Goal: Task Accomplishment & Management: Manage account settings

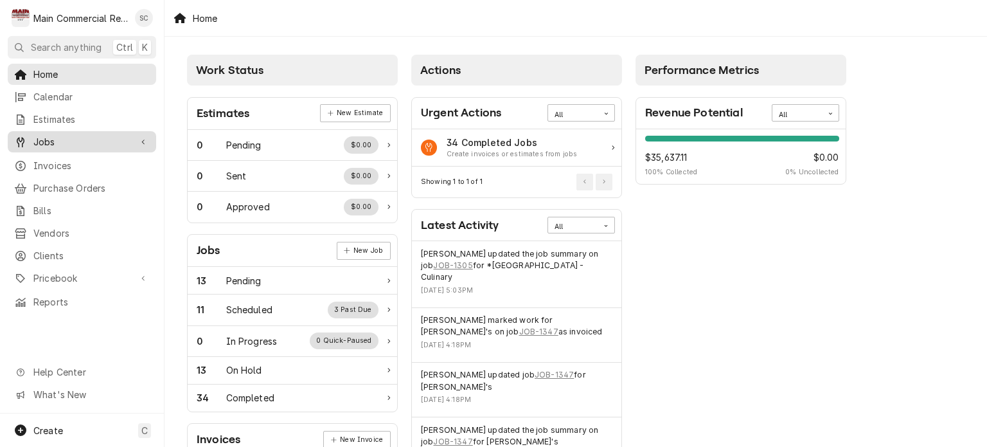
click at [54, 138] on span "Jobs" at bounding box center [81, 141] width 97 height 13
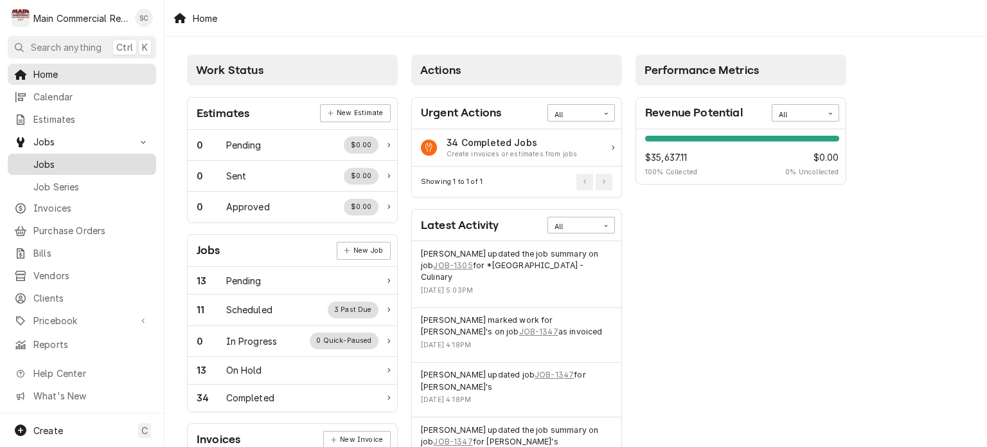
click at [69, 160] on span "Jobs" at bounding box center [91, 163] width 116 height 13
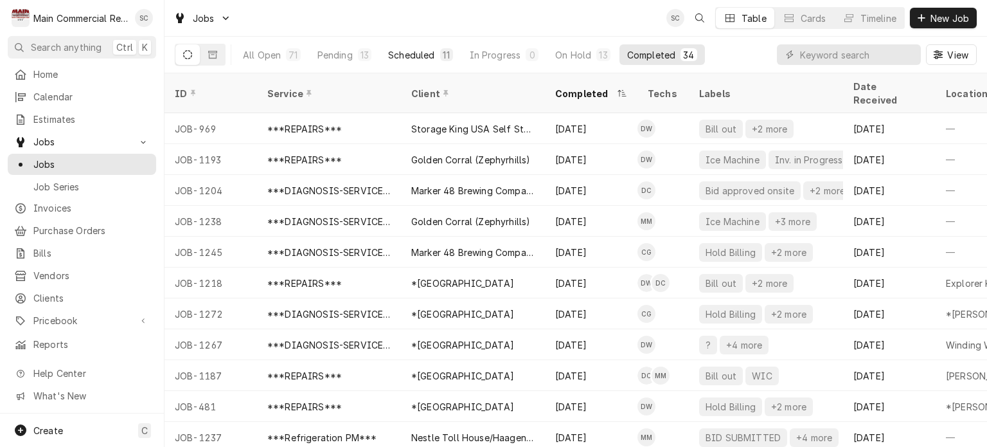
click at [402, 56] on div "Scheduled" at bounding box center [411, 54] width 46 height 13
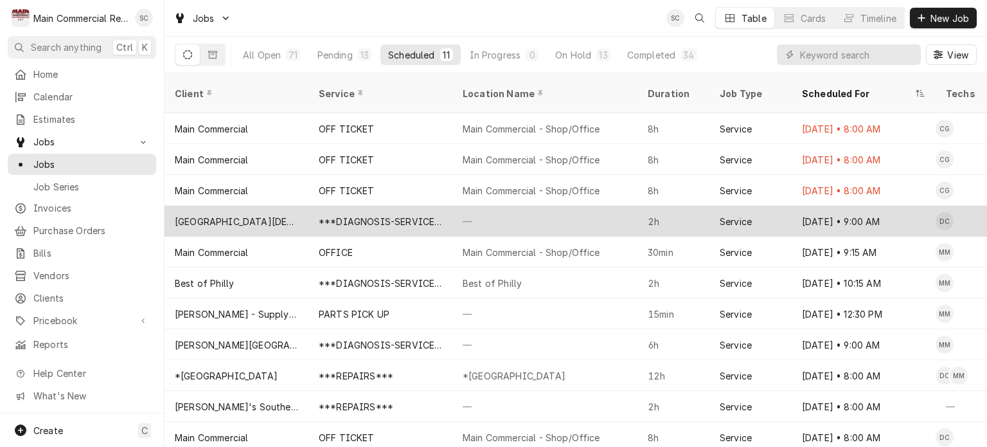
click at [523, 206] on div "—" at bounding box center [544, 221] width 185 height 31
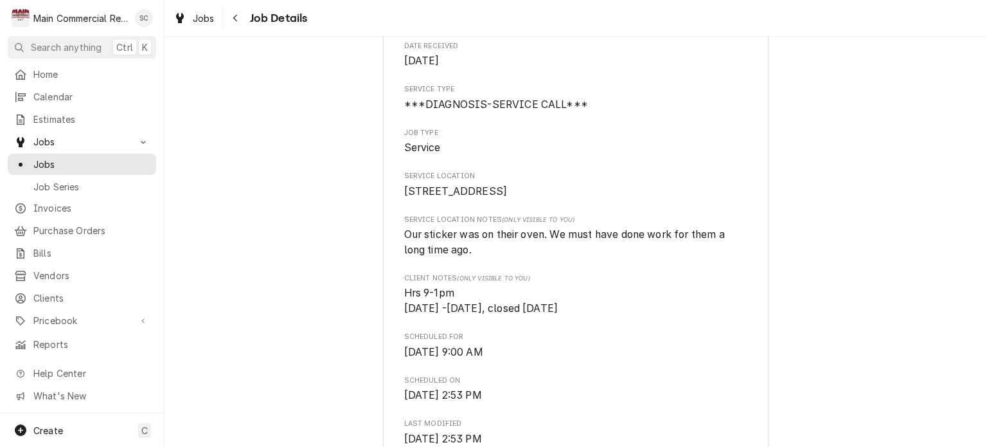
scroll to position [450, 0]
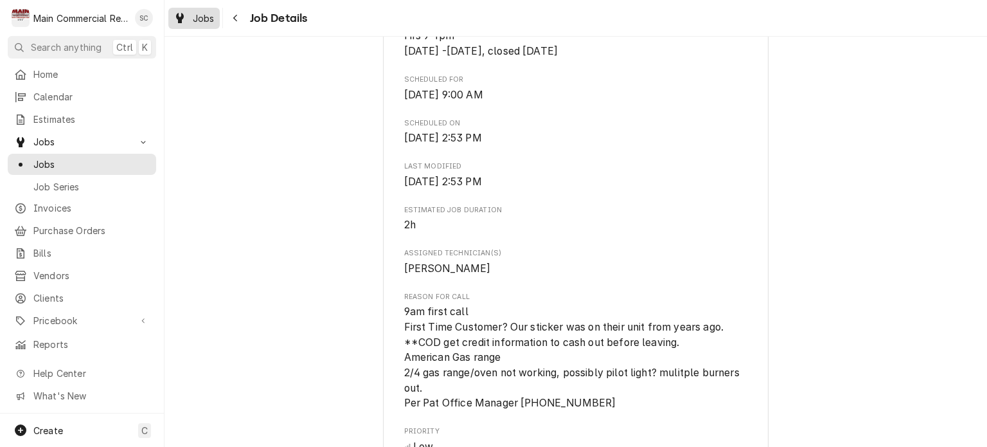
click at [203, 21] on span "Jobs" at bounding box center [204, 18] width 22 height 13
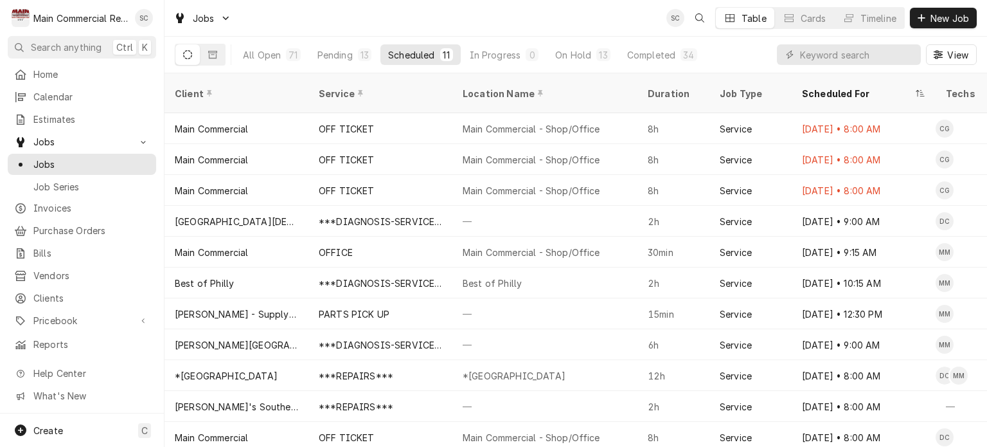
click at [577, 22] on div "Jobs SC Table Cards Timeline New Job" at bounding box center [576, 18] width 823 height 36
click at [560, 20] on div "Jobs SC Table Cards Timeline New Job" at bounding box center [576, 18] width 823 height 36
click at [805, 58] on input "Dynamic Content Wrapper" at bounding box center [857, 54] width 114 height 21
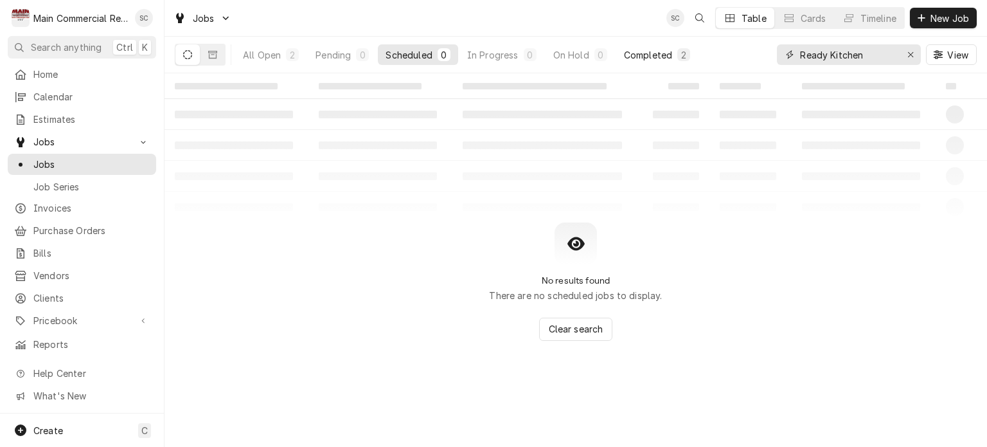
type input "Ready Kitchen"
click at [637, 56] on div "Completed" at bounding box center [648, 54] width 48 height 13
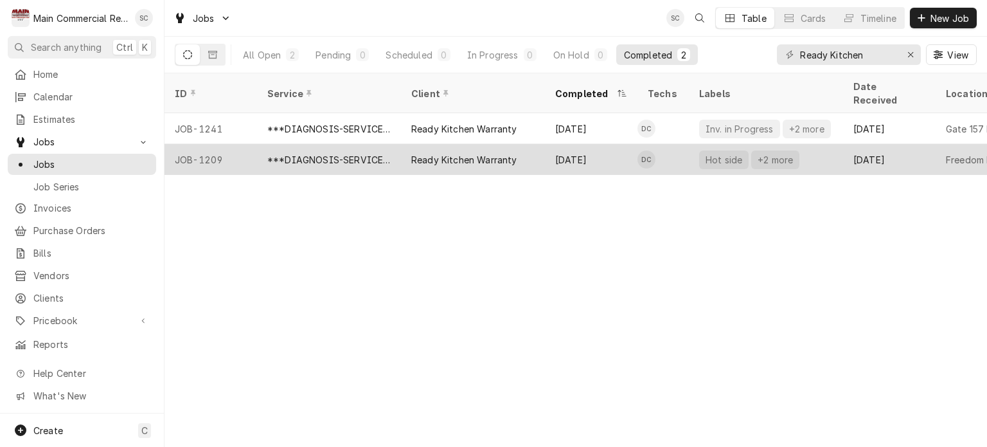
click at [427, 153] on div "Ready Kitchen Warranty" at bounding box center [464, 159] width 106 height 13
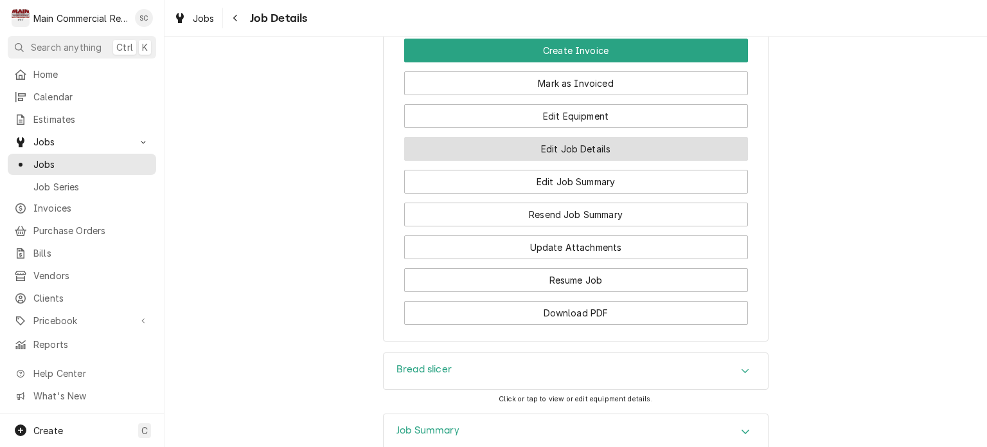
scroll to position [2048, 0]
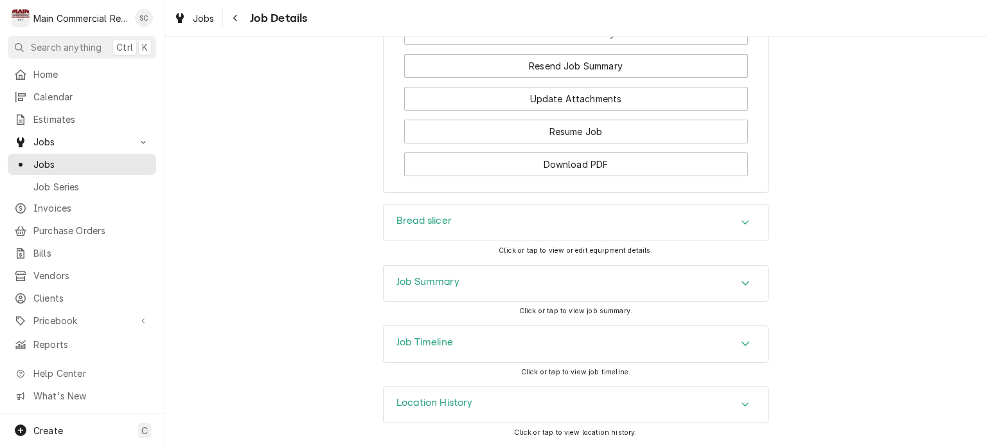
click at [743, 282] on icon "Accordion Header" at bounding box center [745, 283] width 9 height 10
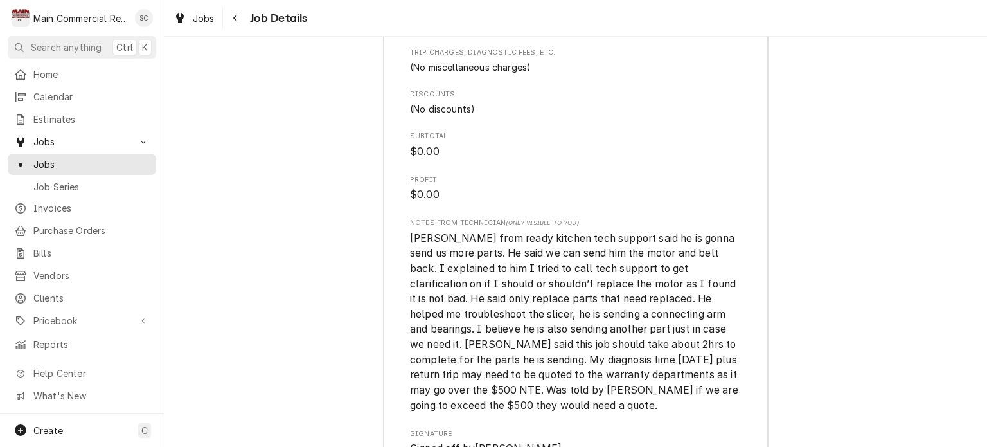
scroll to position [3848, 0]
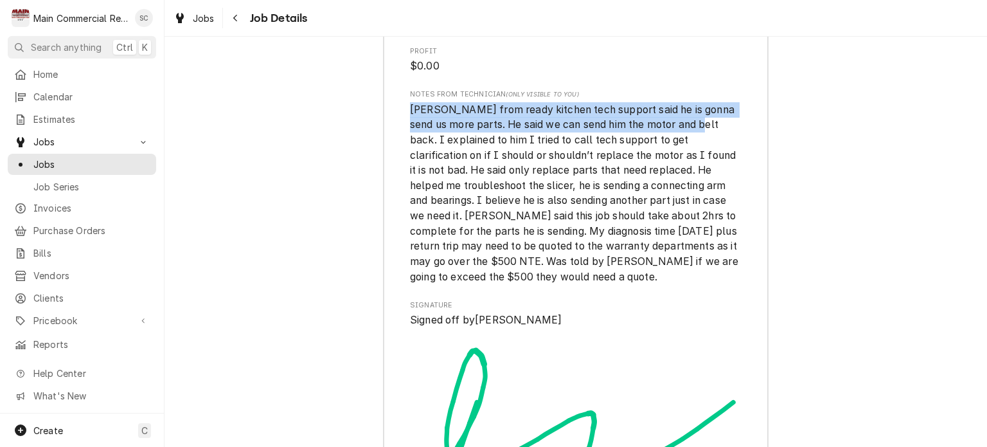
drag, startPoint x: 705, startPoint y: 160, endPoint x: 404, endPoint y: 150, distance: 301.6
copy span "Julio from ready kitchen tech support said he is gonna send us more parts. He s…"
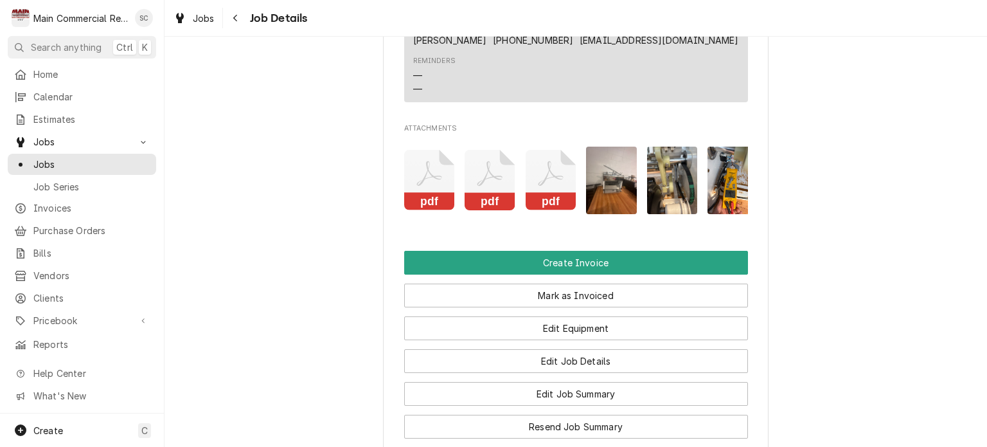
scroll to position [1845, 0]
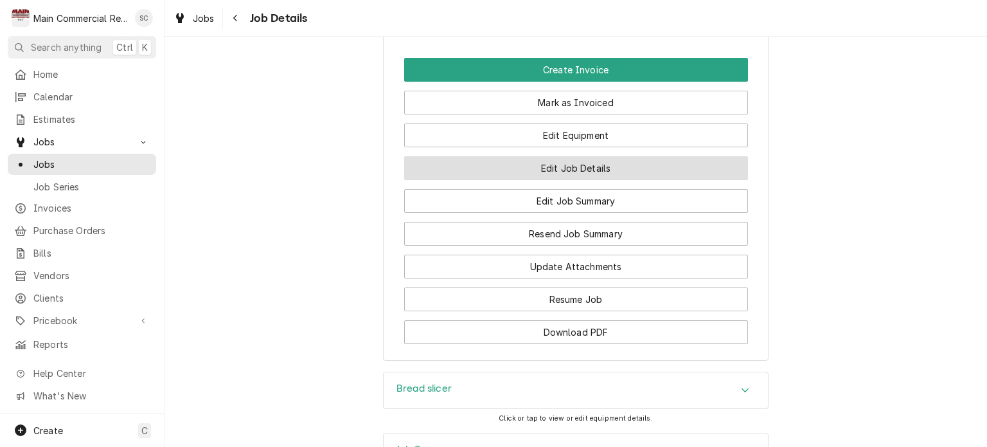
click at [576, 180] on button "Edit Job Details" at bounding box center [576, 168] width 344 height 24
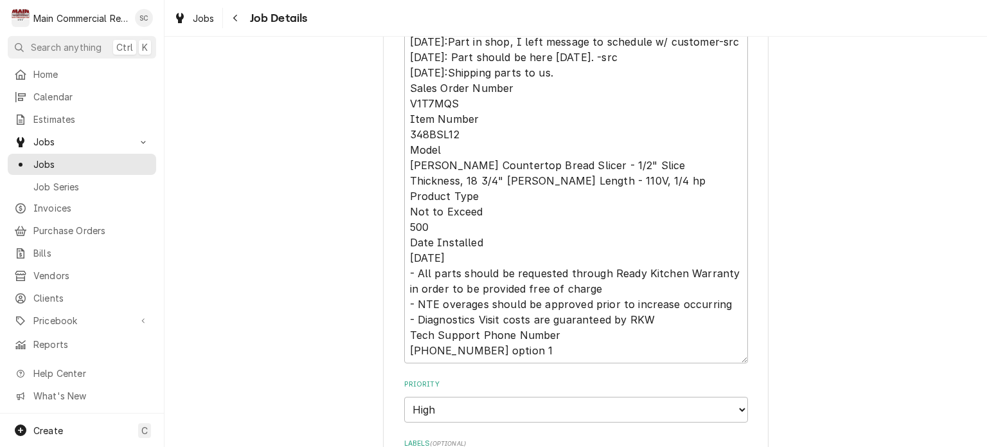
scroll to position [386, 0]
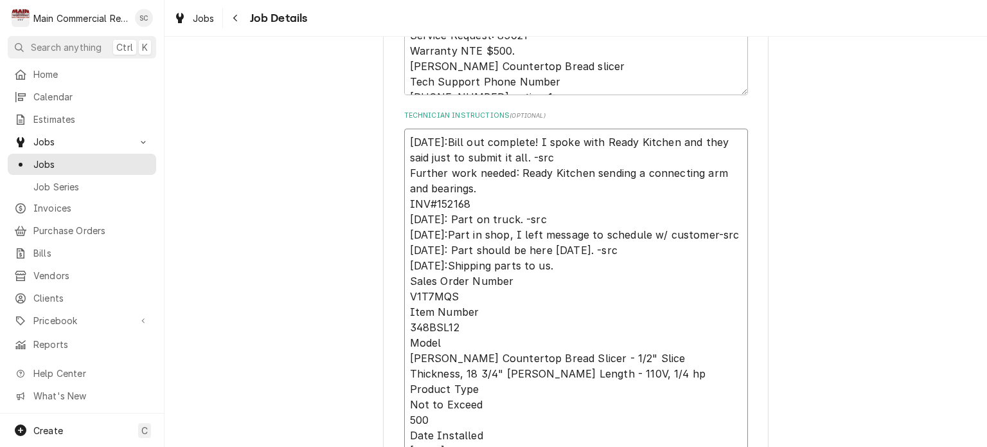
click at [606, 154] on textarea "[DATE]:Bill out complete! I spoke with Ready Kitchen and they said just to subm…" at bounding box center [576, 343] width 344 height 428
type textarea "x"
type textarea "8/28/25:Bill out complete! I spoke with Ready Kitchen and they said just to sub…"
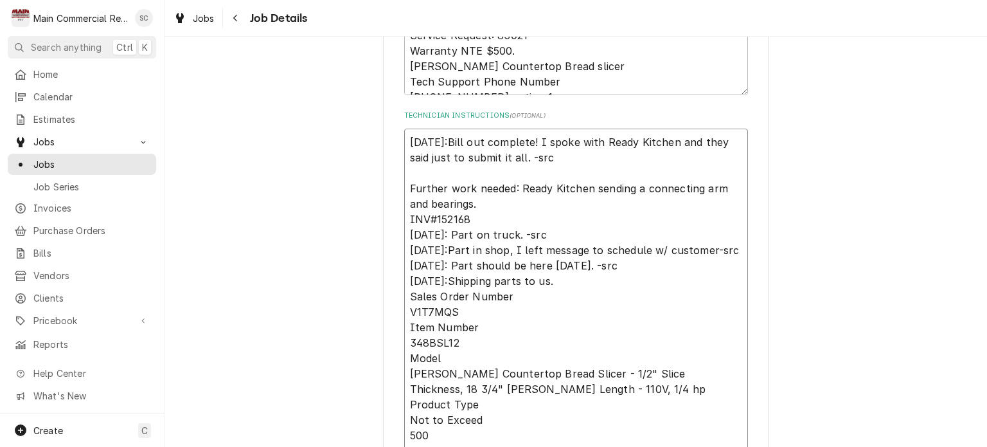
click at [528, 141] on textarea "8/28/25:Bill out complete! I spoke with Ready Kitchen and they said just to sub…" at bounding box center [576, 350] width 344 height 443
type textarea "x"
type textarea "8/28/25:Bill out complete,! I spoke with Ready Kitchen and they said just to su…"
type textarea "x"
type textarea "8/28/25:Bill out complete, ! I spoke with Ready Kitchen and they said just to s…"
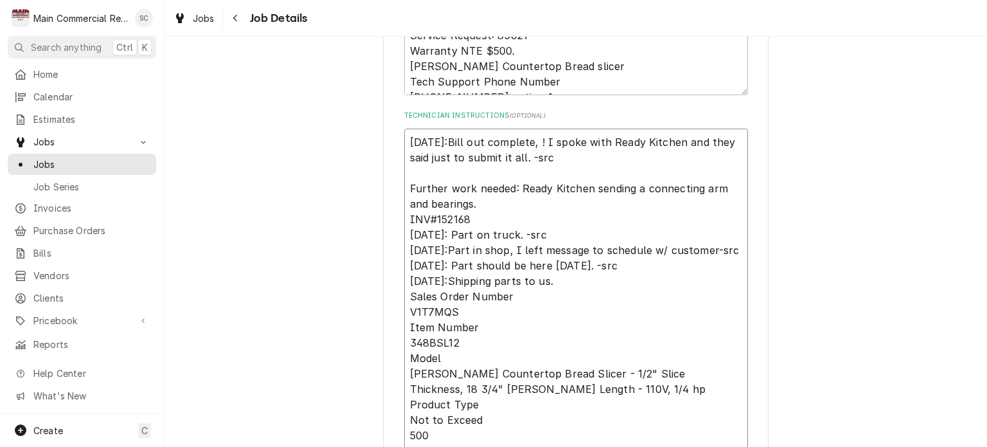
type textarea "x"
type textarea "8/28/25:Bill out complete, n! I spoke with Ready Kitchen and they said just to …"
type textarea "x"
type textarea "8/28/25:Bill out complete, ne! I spoke with Ready Kitchen and they said just to…"
type textarea "x"
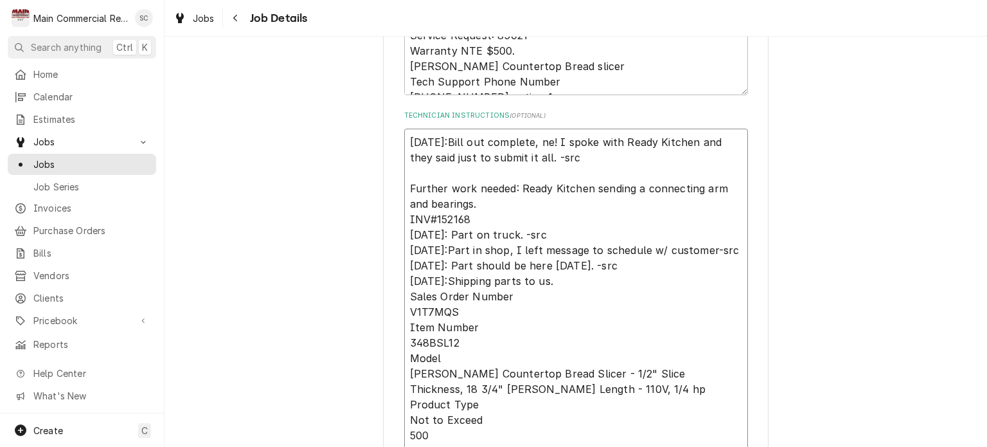
type textarea "8/28/25:Bill out complete, nee! I spoke with Ready Kitchen and they said just t…"
type textarea "x"
type textarea "8/28/25:Bill out complete, need! I spoke with Ready Kitchen and they said just …"
type textarea "x"
type textarea "8/28/25:Bill out complete, need ! I spoke with Ready Kitchen and they said just…"
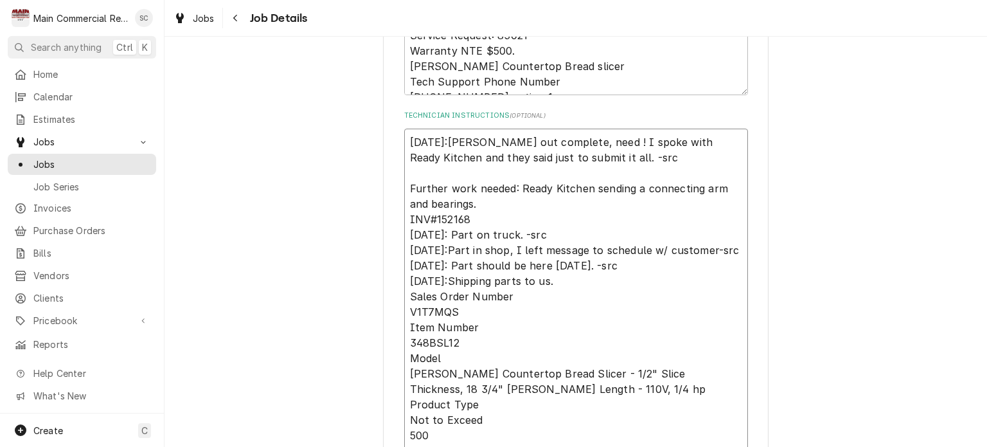
type textarea "x"
type textarea "8/28/25:Bill out complete, need t! I spoke with Ready Kitchen and they said jus…"
type textarea "x"
type textarea "8/28/25:Bill out complete, need to! I spoke with Ready Kitchen and they said ju…"
type textarea "x"
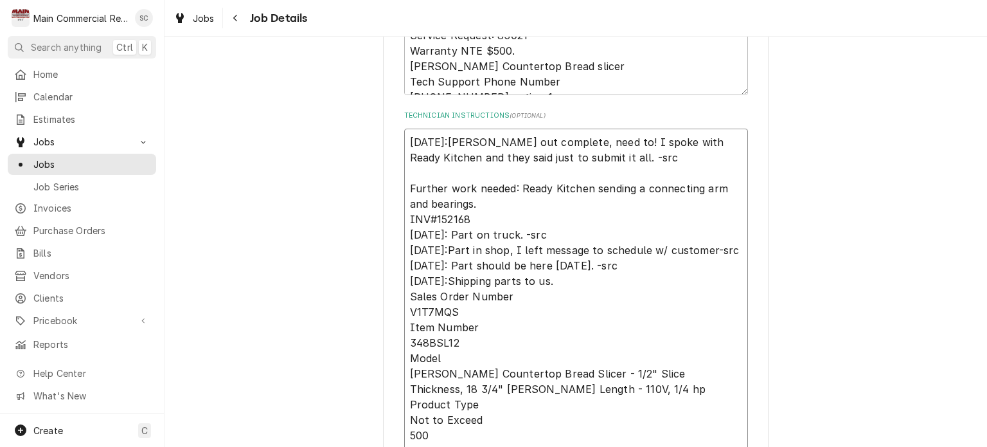
type textarea "8/28/25:Bill out complete, need to ! I spoke with Ready Kitchen and they said j…"
type textarea "x"
type textarea "8/28/25:Bill out complete, need to d! I spoke with Ready Kitchen and they said …"
type textarea "x"
type textarea "8/28/25:Bill out complete, need to do! I spoke with Ready Kitchen and they said…"
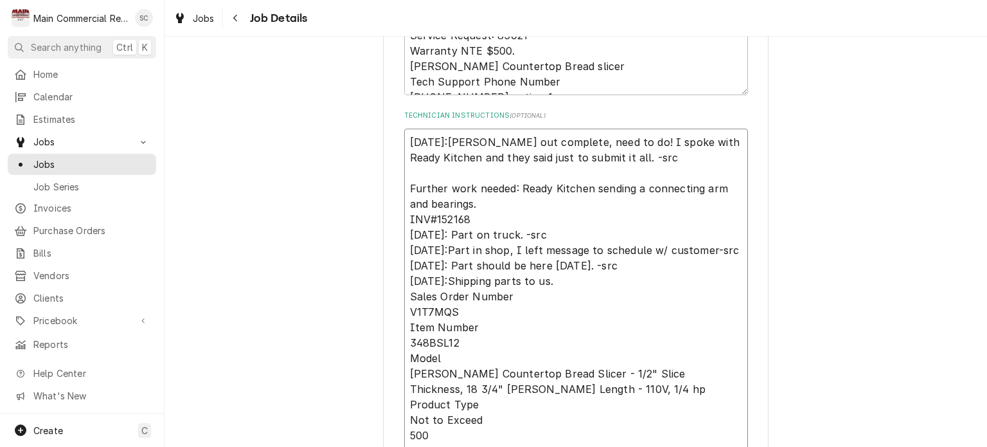
type textarea "x"
type textarea "8/28/25:Bill out complete, need to do i! I spoke with Ready Kitchen and they sa…"
type textarea "x"
type textarea "8/28/25:Bill out complete, need to do it ! I spoke with Ready Kitchen and they …"
type textarea "x"
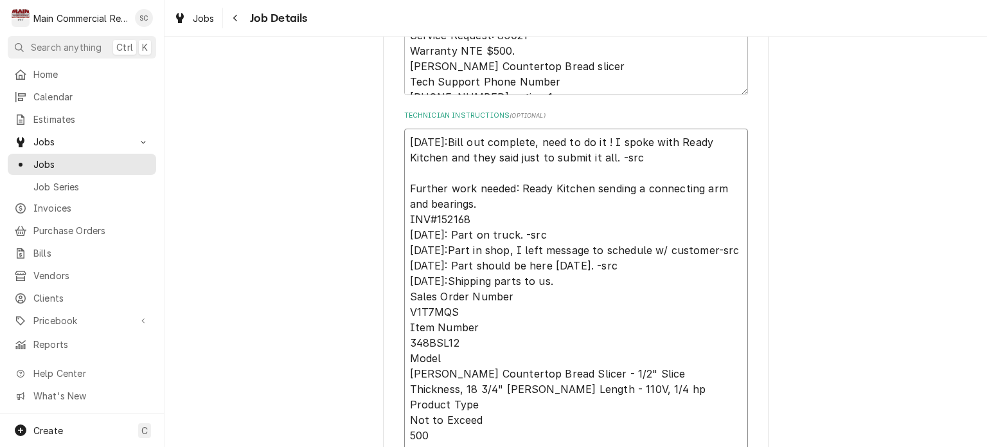
type textarea "8/28/25:Bill out complete, need to do it t! I spoke with Ready Kitchen and they…"
type textarea "x"
type textarea "8/28/25:Bill out complete, need to do it th! I spoke with Ready Kitchen and the…"
type textarea "x"
type textarea "8/28/25:Bill out complete, need to do it thr! I spoke with Ready Kitchen and th…"
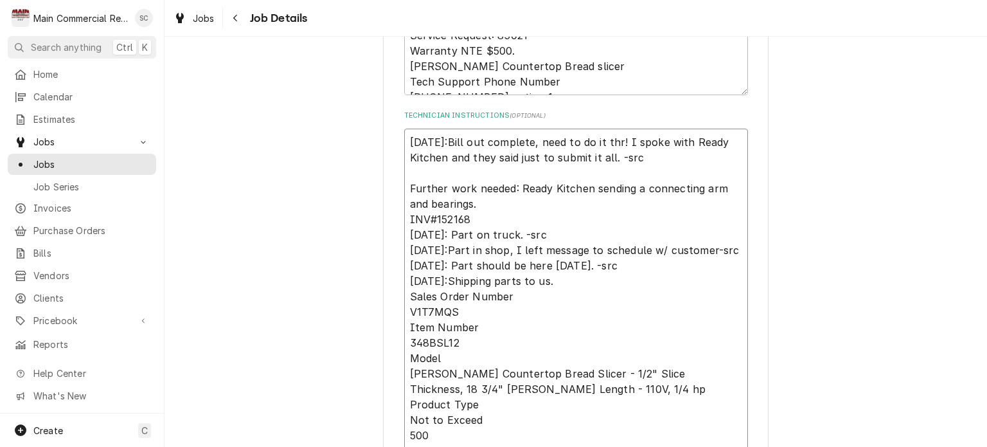
type textarea "x"
type textarea "8/28/25:Bill out complete, need to do it thro! I spoke with Ready Kitchen and t…"
type textarea "x"
type textarea "8/28/25:Bill out complete, need to do it throu! I spoke with Ready Kitchen and …"
type textarea "x"
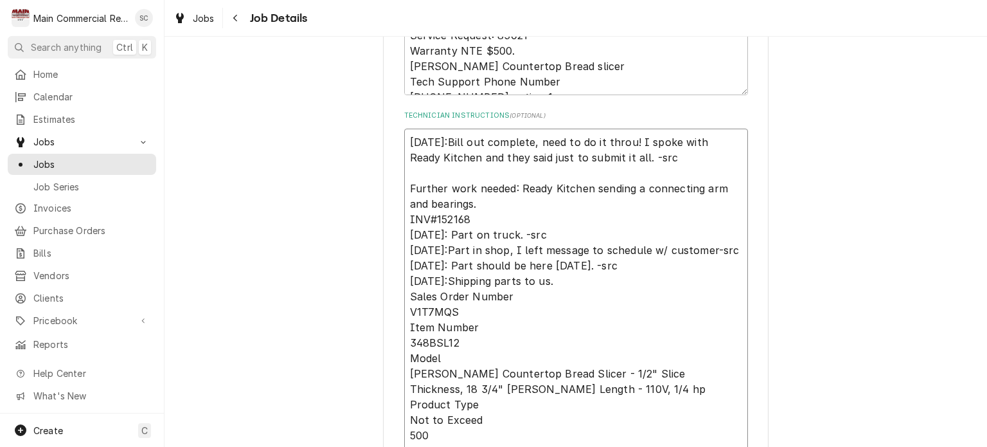
type textarea "8/28/25:Bill out complete, need to do it throug! I spoke with Ready Kitchen and…"
type textarea "x"
type textarea "8/28/25:Bill out complete, need to do it through! I spoke with Ready Kitchen an…"
type textarea "x"
type textarea "8/28/25:Bill out complete, need to do it through ! I spoke with Ready Kitchen a…"
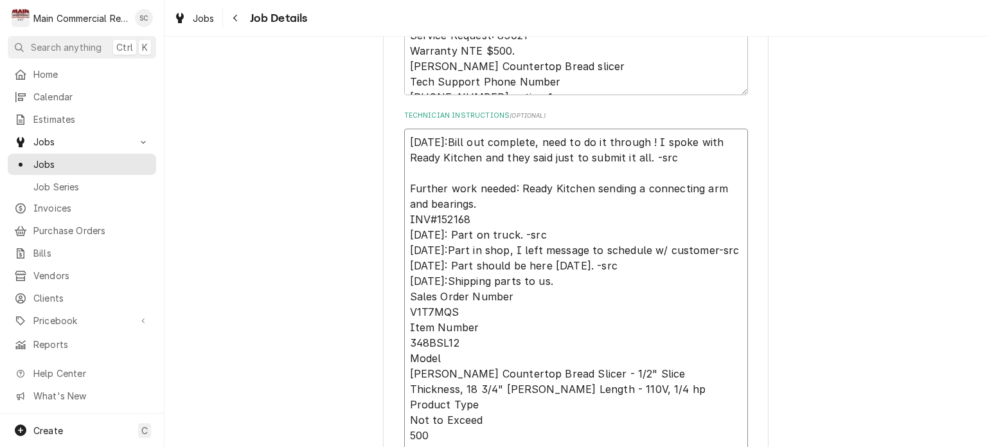
type textarea "x"
type textarea "8/28/25:Bill out complete, need to do it through t! I spoke with Ready Kitchen …"
type textarea "x"
type textarea "8/28/25:Bill out complete, need to do it through th! I spoke with Ready Kitchen…"
type textarea "x"
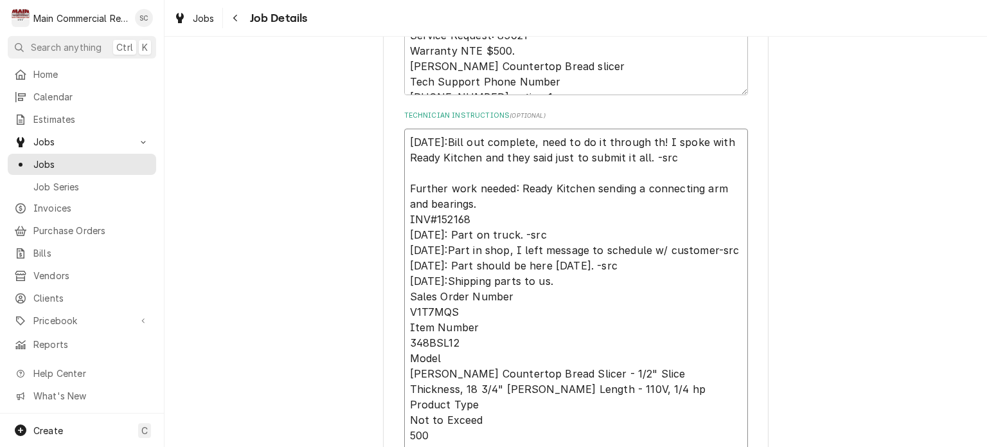
type textarea "8/28/25:Bill out complete, need to do it through the! I spoke with Ready Kitche…"
type textarea "x"
type textarea "8/28/25:Bill out complete, need to do it through the ! I spoke with Ready Kitch…"
type textarea "x"
type textarea "8/28/25:Bill out complete, need to do it through the R! I spoke with Ready Kitc…"
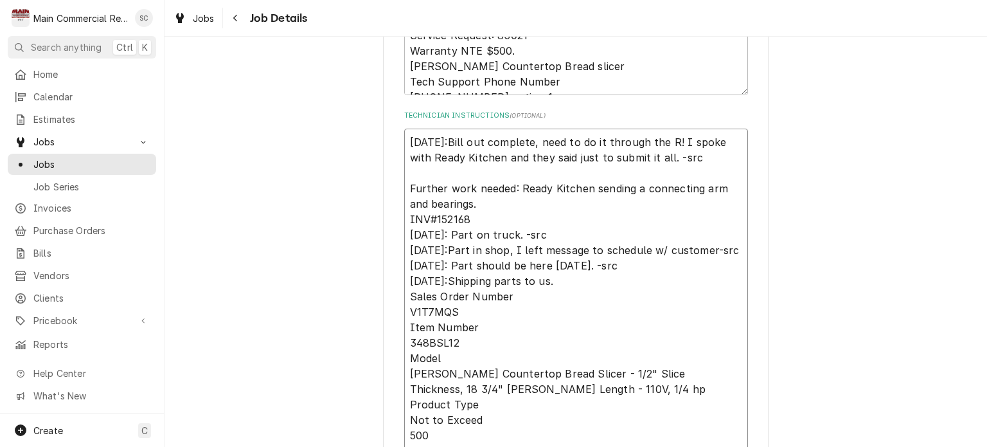
type textarea "x"
type textarea "8/28/25:Bill out complete, need to do it through the Re! I spoke with Ready Kit…"
type textarea "x"
type textarea "8/28/25:Bill out complete, need to do it through the Rea! I spoke with Ready Ki…"
type textarea "x"
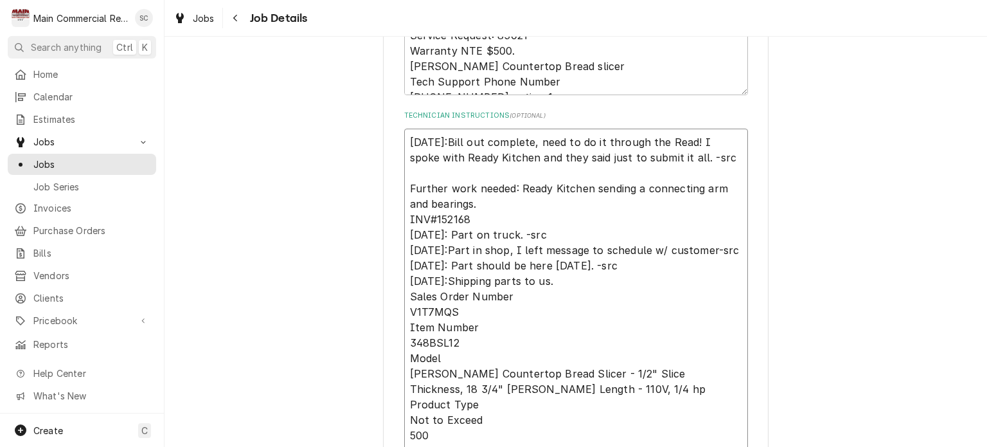
type textarea "8/28/25:Bill out complete, need to do it through the Ready! I spoke with Ready …"
type textarea "x"
type textarea "8/28/25:Bill out complete, need to do it through the Ready ! I spoke with Ready…"
type textarea "x"
type textarea "8/28/25:Bill out complete, need to do it through the Ready K! I spoke with Read…"
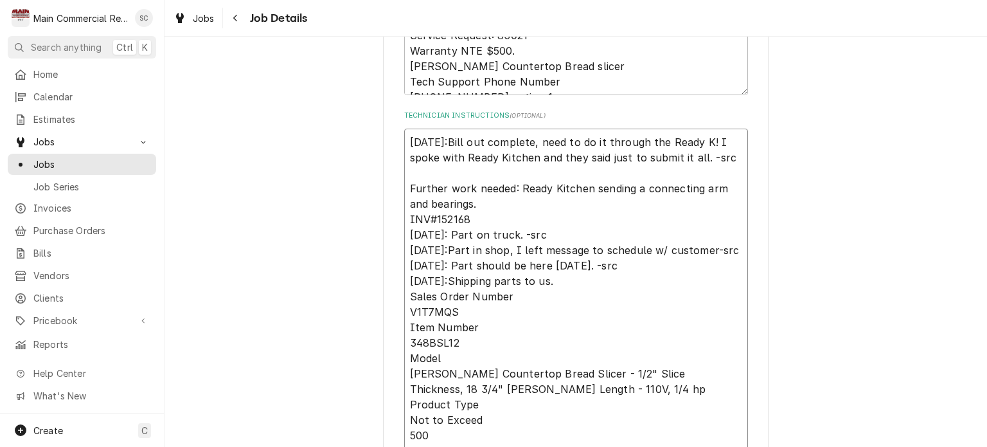
type textarea "x"
type textarea "8/28/25:Bill out complete, need to do it through the Ready Ki! I spoke with Rea…"
type textarea "x"
type textarea "8/28/25:Bill out complete, need to do it through the Ready Kit! I spoke with Re…"
type textarea "x"
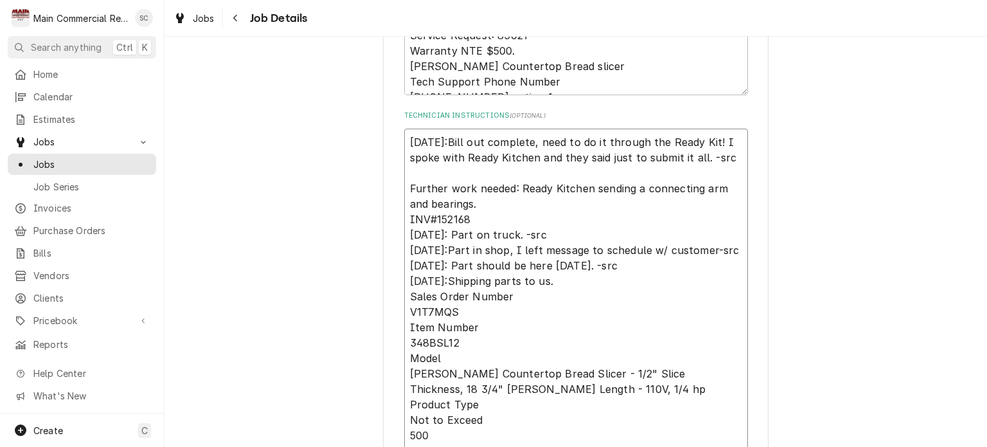
type textarea "8/28/25:Bill out complete, need to do it through the Ready Kitc! I spoke with R…"
type textarea "x"
type textarea "8/28/25:Bill out complete, need to do it through the Ready Kitch! I spoke with …"
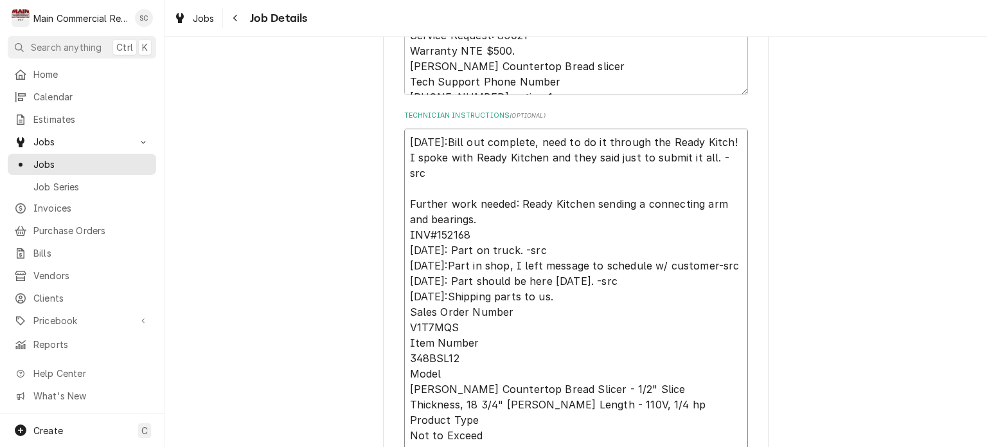
type textarea "x"
type textarea "8/28/25:Bill out complete, need to do it through the Ready Kitche! I spoke with…"
type textarea "x"
type textarea "8/28/25:Bill out complete, need to do it through the Ready Kitchen! I spoke wit…"
type textarea "x"
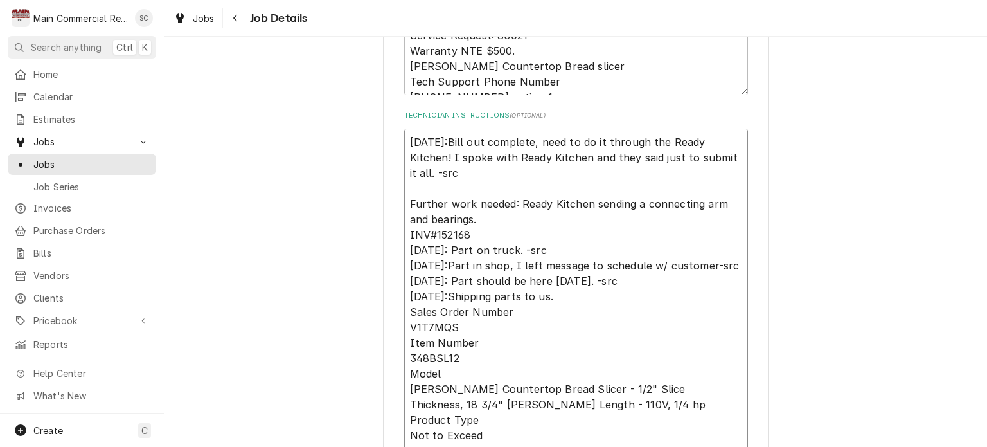
type textarea "8/28/25:Bill out complete, need to do it through the Ready Kitchen ! I spoke wi…"
type textarea "x"
type textarea "8/28/25:Bill out complete, need to do it through the Ready Kitchen p! I spoke w…"
type textarea "x"
type textarea "8/28/25:Bill out complete, need to do it through the Ready Kitchen pr! I spoke …"
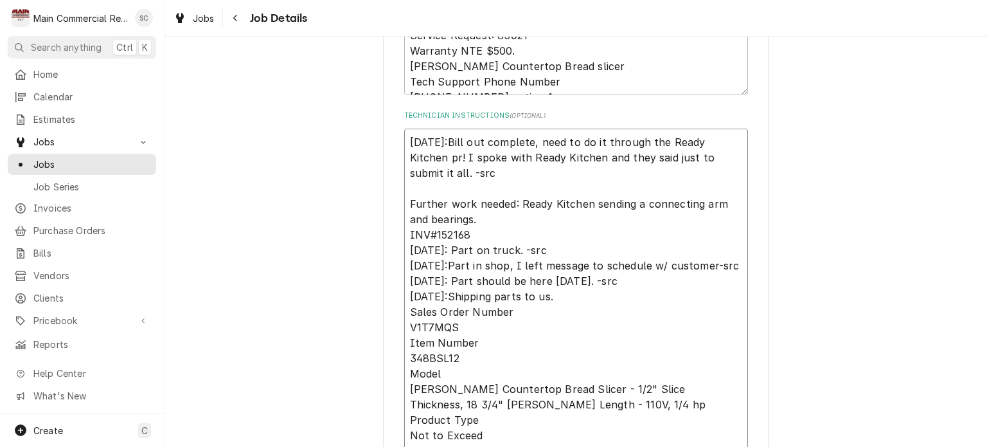
type textarea "x"
type textarea "8/28/25:Bill out complete, need to do it through the Ready Kitchen pro! I spoke…"
type textarea "x"
type textarea "8/28/25:Bill out complete, need to do it through the Ready Kitchen pr! I spoke …"
type textarea "x"
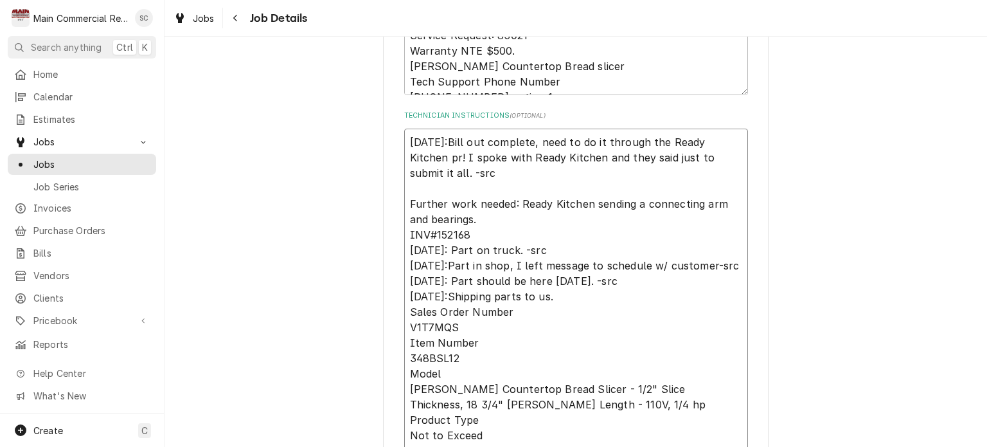
type textarea "8/28/25:Bill out complete, need to do it through the Ready Kitchen p! I spoke w…"
type textarea "x"
type textarea "8/28/25:Bill out complete, need to do it through the Ready Kitchen po! I spoke …"
type textarea "x"
type textarea "8/28/25:Bill out complete, need to do it through the Ready Kitchen por! I spoke…"
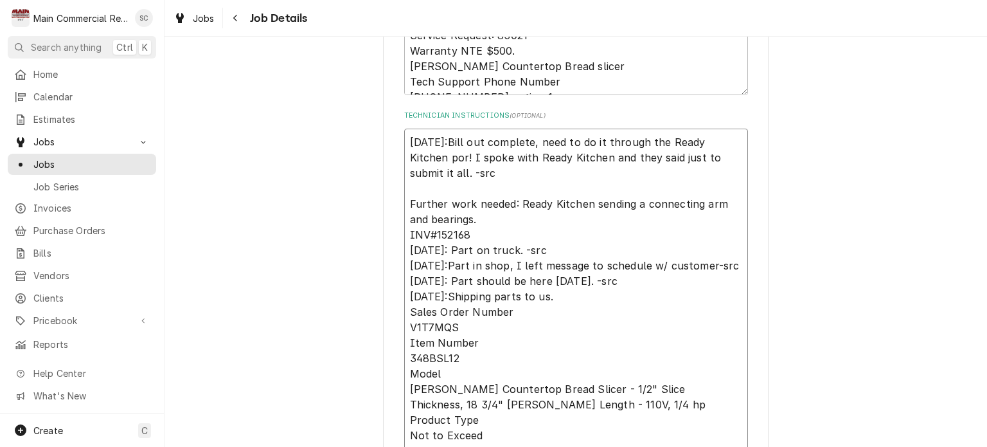
type textarea "x"
type textarea "8/28/25:Bill out complete, need to do it through the Ready Kitchen porta! I spo…"
type textarea "x"
type textarea "8/28/25:Bill out complete, need to do it through the Ready Kitchen portal! I sp…"
type textarea "x"
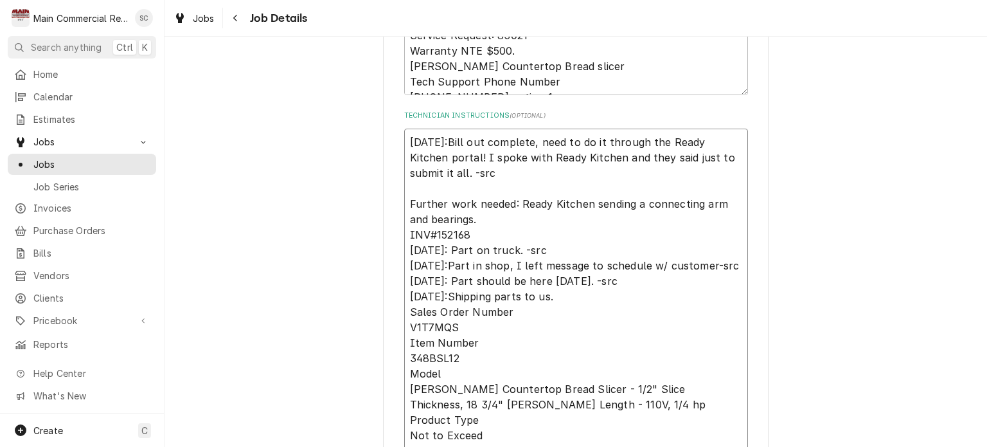
type textarea "8/28/25:Bill out complete, need to do it through the Ready Kitchen portal I spo…"
type textarea "x"
type textarea "8/28/25:Bill out complete, need to do it through the Ready Kitchen portal. I sp…"
type textarea "x"
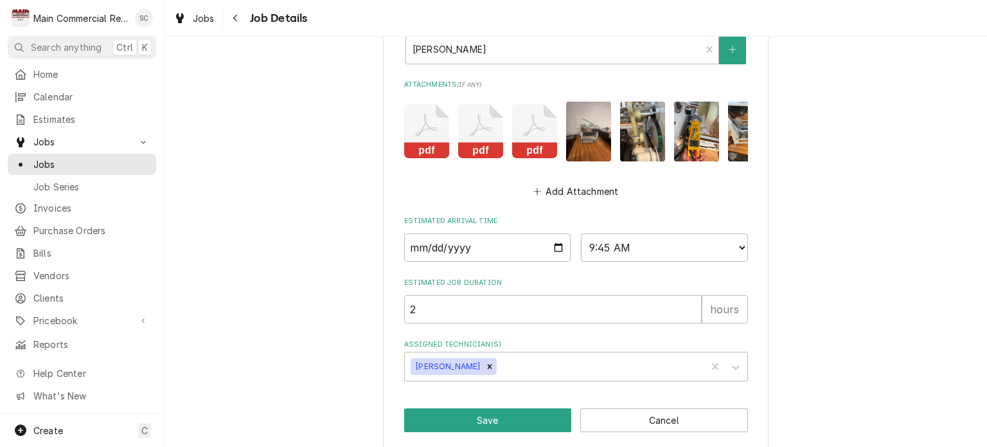
scroll to position [1305, 0]
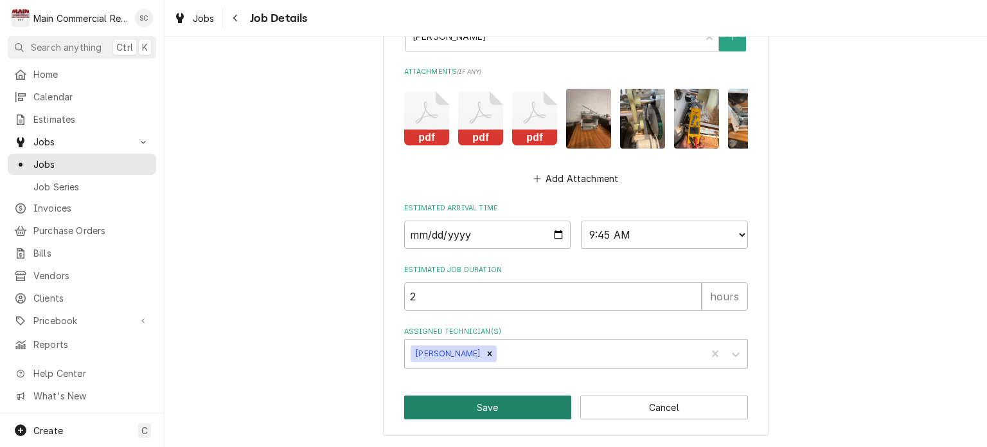
type textarea "8/28/25:Bill out complete, need to do it through the Ready Kitchen portal. I sp…"
click at [499, 406] on button "Save" at bounding box center [488, 407] width 168 height 24
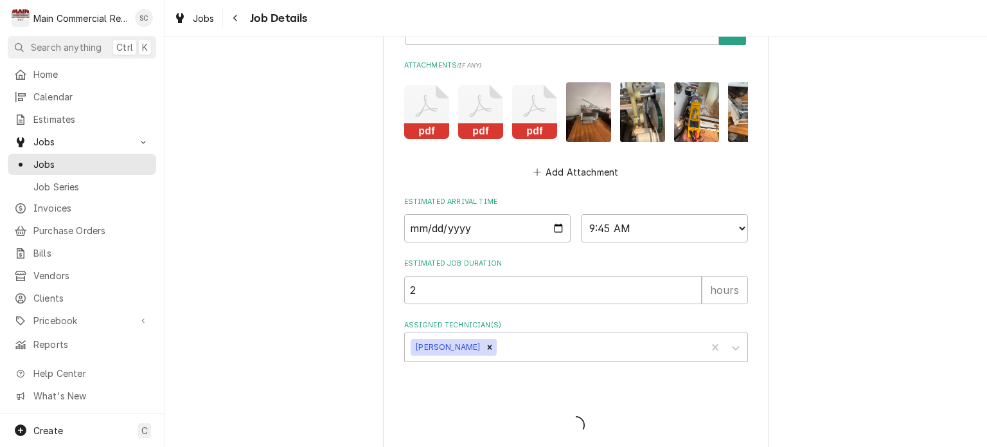
type textarea "x"
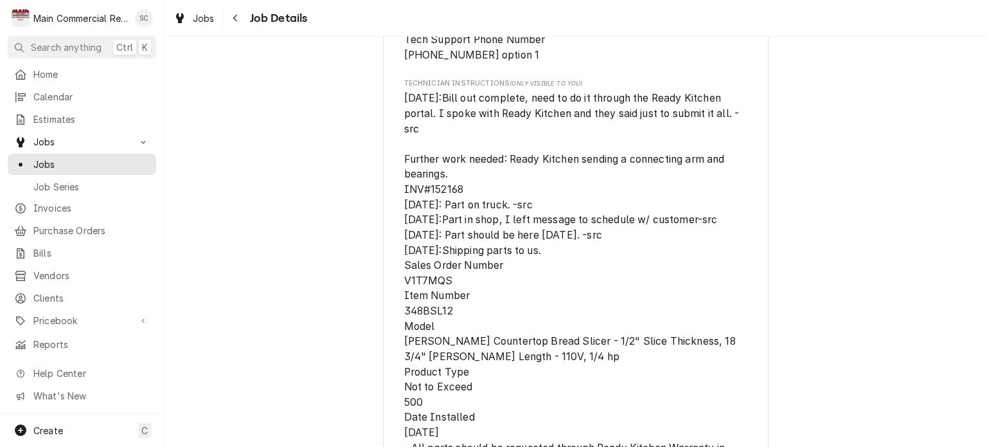
scroll to position [578, 0]
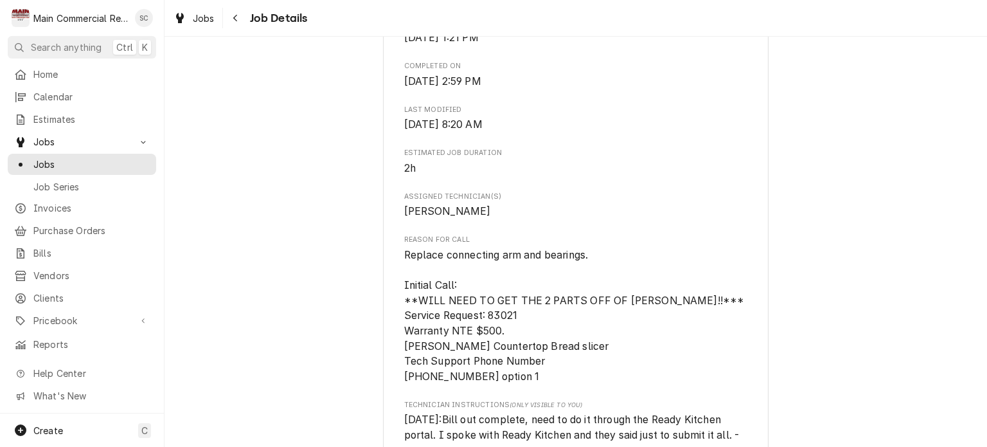
click at [638, 219] on span "[PERSON_NAME]" at bounding box center [576, 211] width 344 height 15
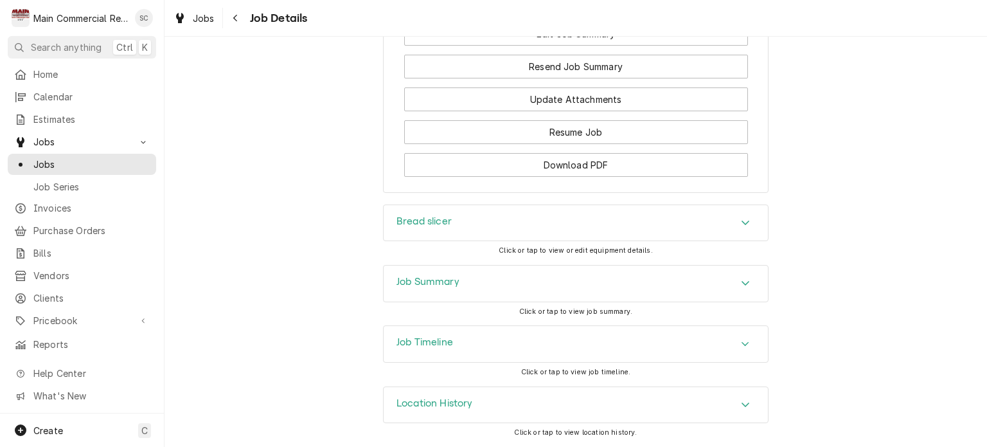
scroll to position [2079, 0]
click at [741, 344] on icon "Accordion Header" at bounding box center [745, 344] width 9 height 10
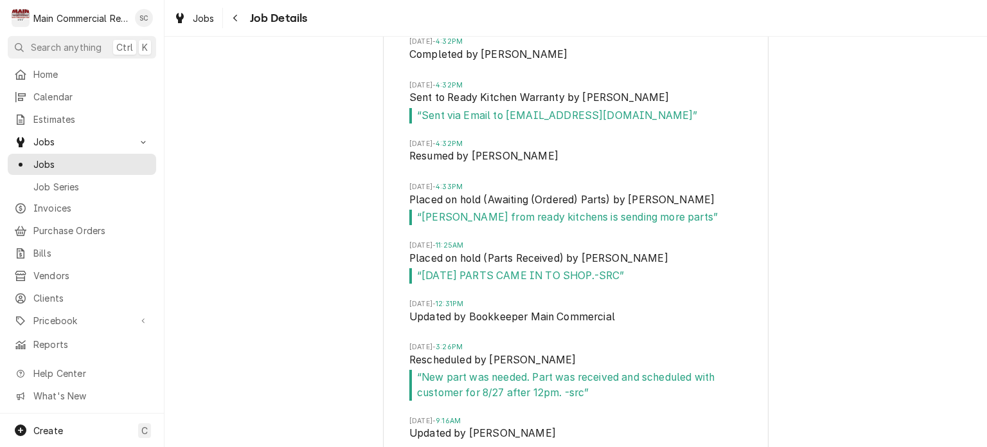
scroll to position [2728, 0]
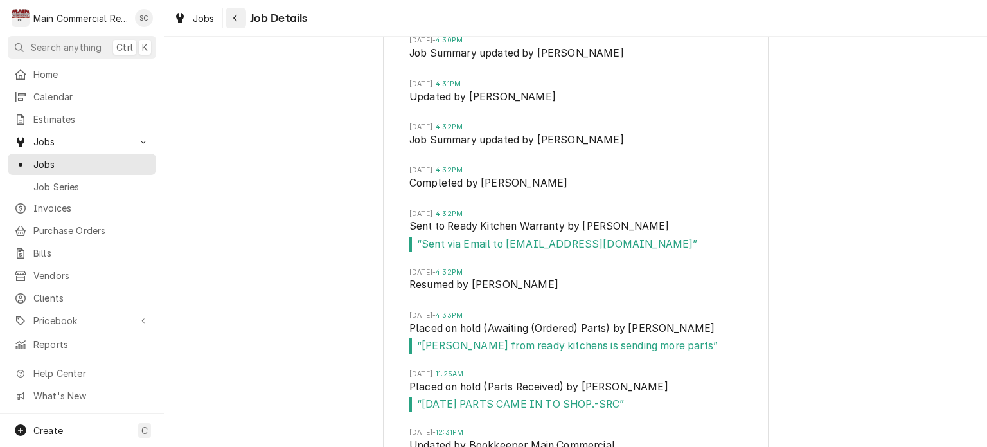
click at [239, 19] on div "Navigate back" at bounding box center [235, 18] width 13 height 13
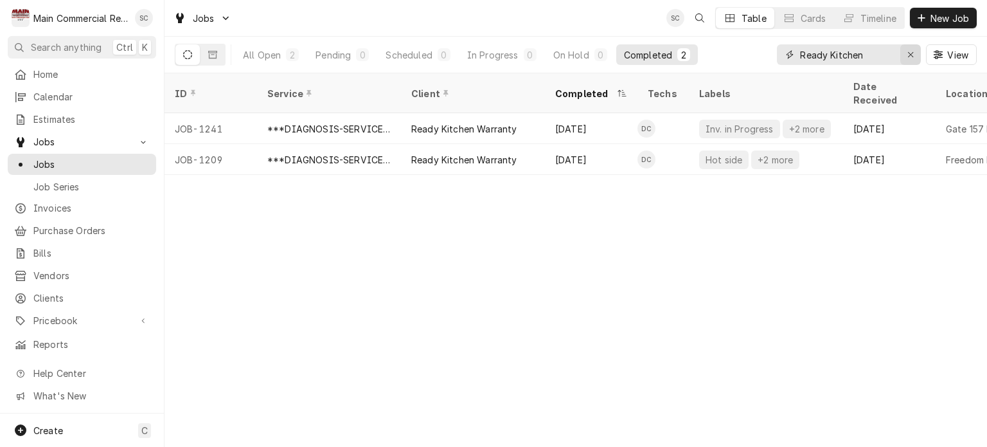
click at [909, 56] on icon "Erase input" at bounding box center [911, 54] width 7 height 9
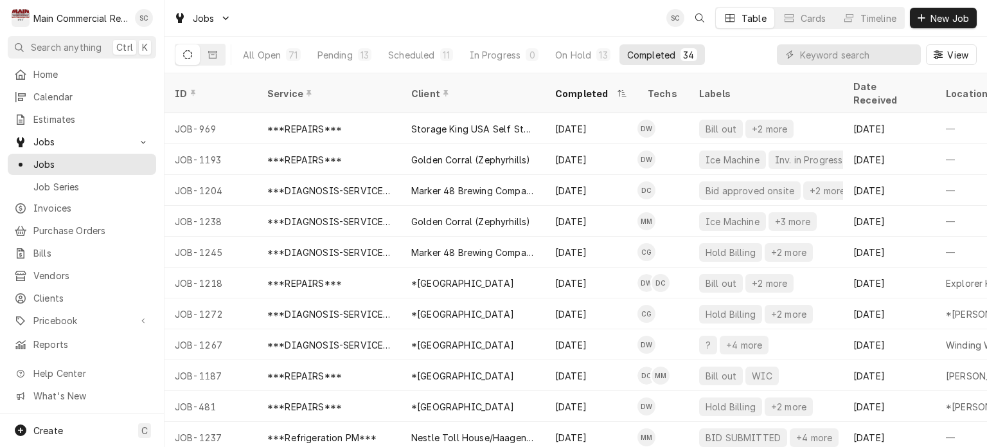
click at [676, 56] on button "Completed 34" at bounding box center [662, 54] width 85 height 21
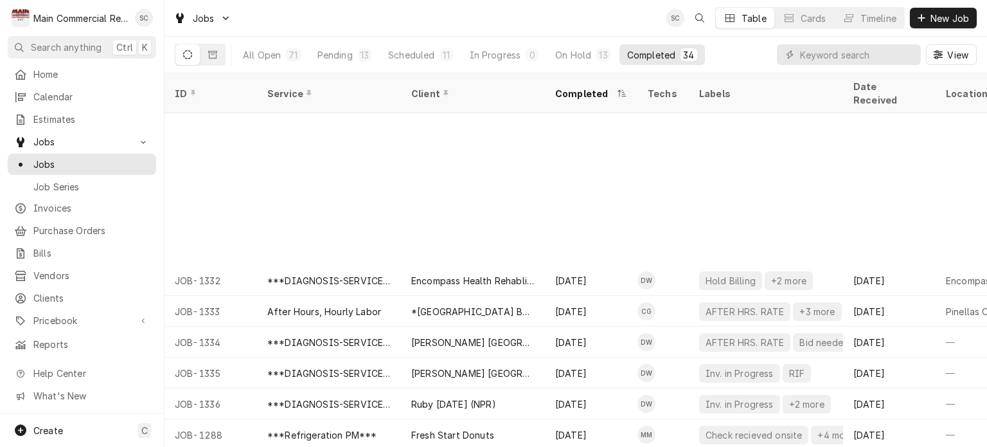
scroll to position [710, 0]
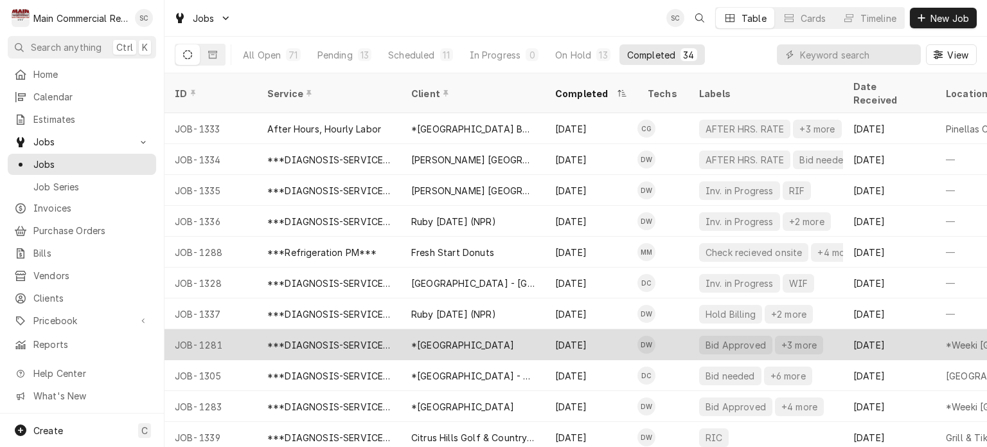
click at [492, 338] on div "*[GEOGRAPHIC_DATA]" at bounding box center [462, 344] width 103 height 13
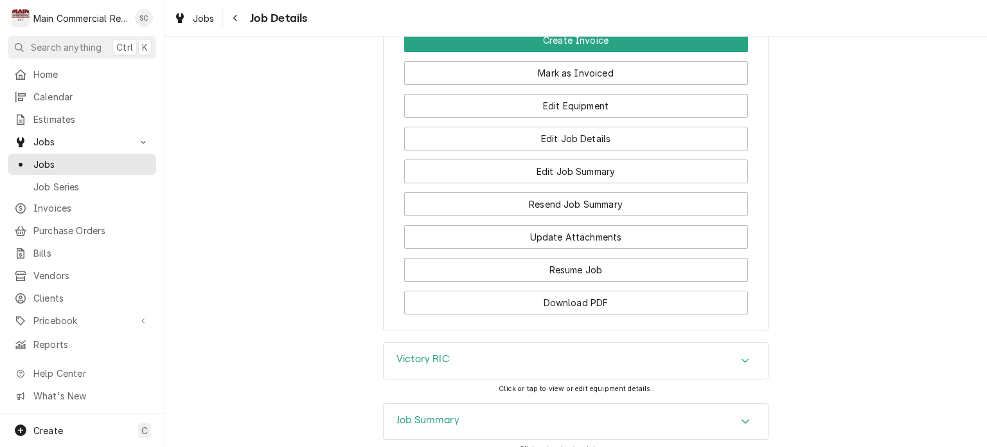
scroll to position [2190, 0]
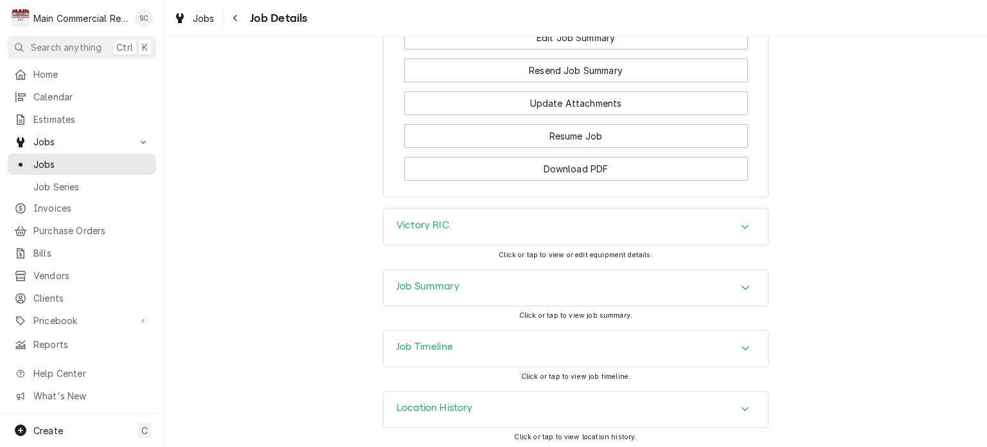
click at [741, 282] on icon "Accordion Header" at bounding box center [745, 287] width 9 height 10
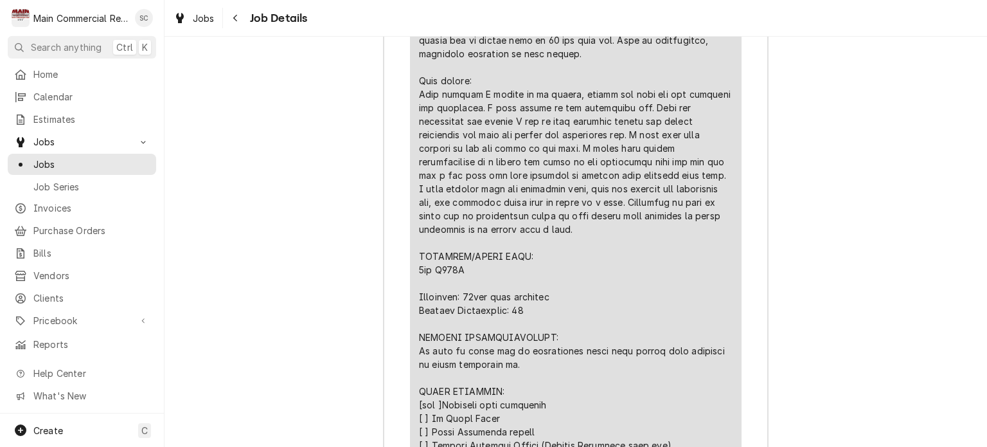
scroll to position [3283, 0]
